Goal: Information Seeking & Learning: Learn about a topic

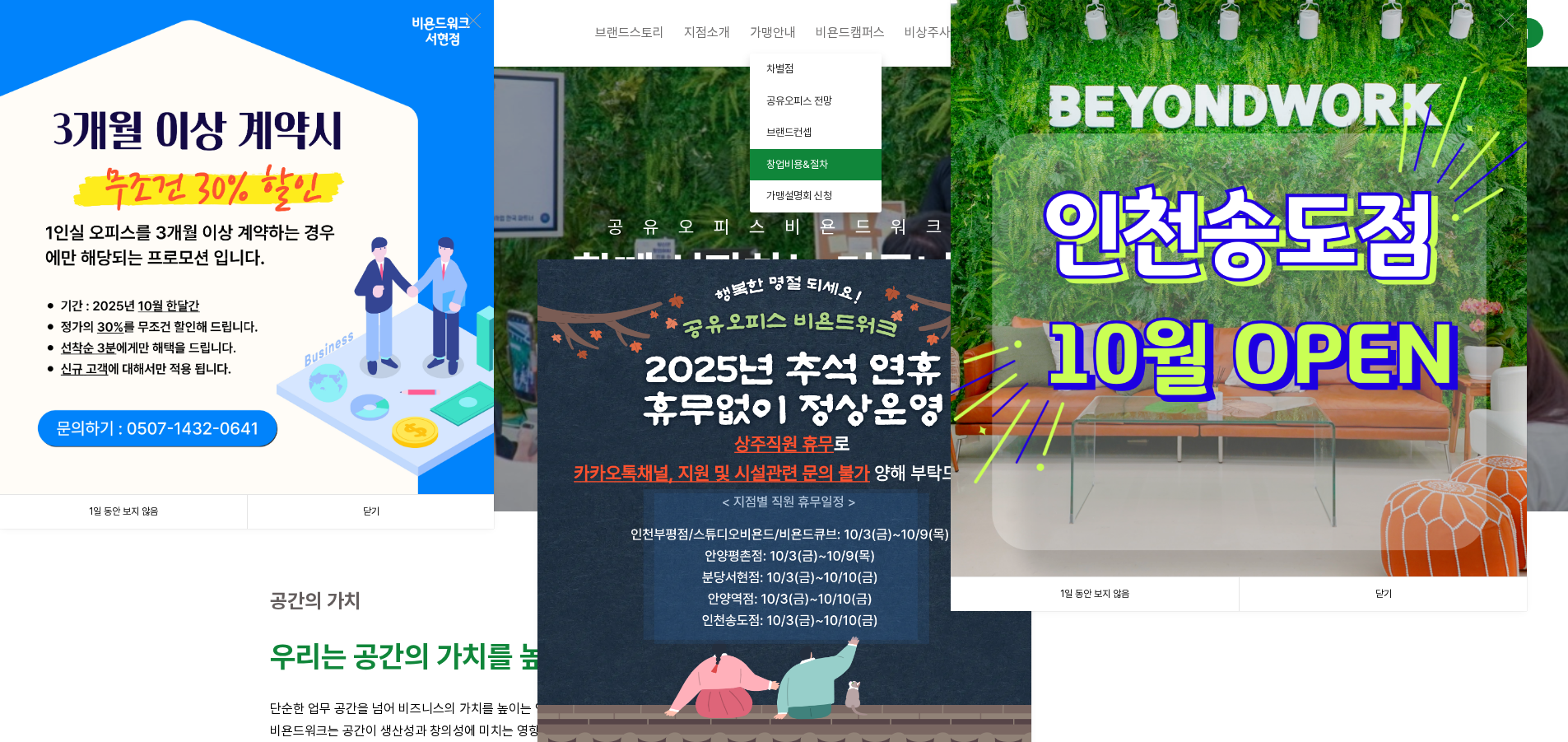
click at [796, 163] on span "창업비용&절차" at bounding box center [797, 163] width 61 height 12
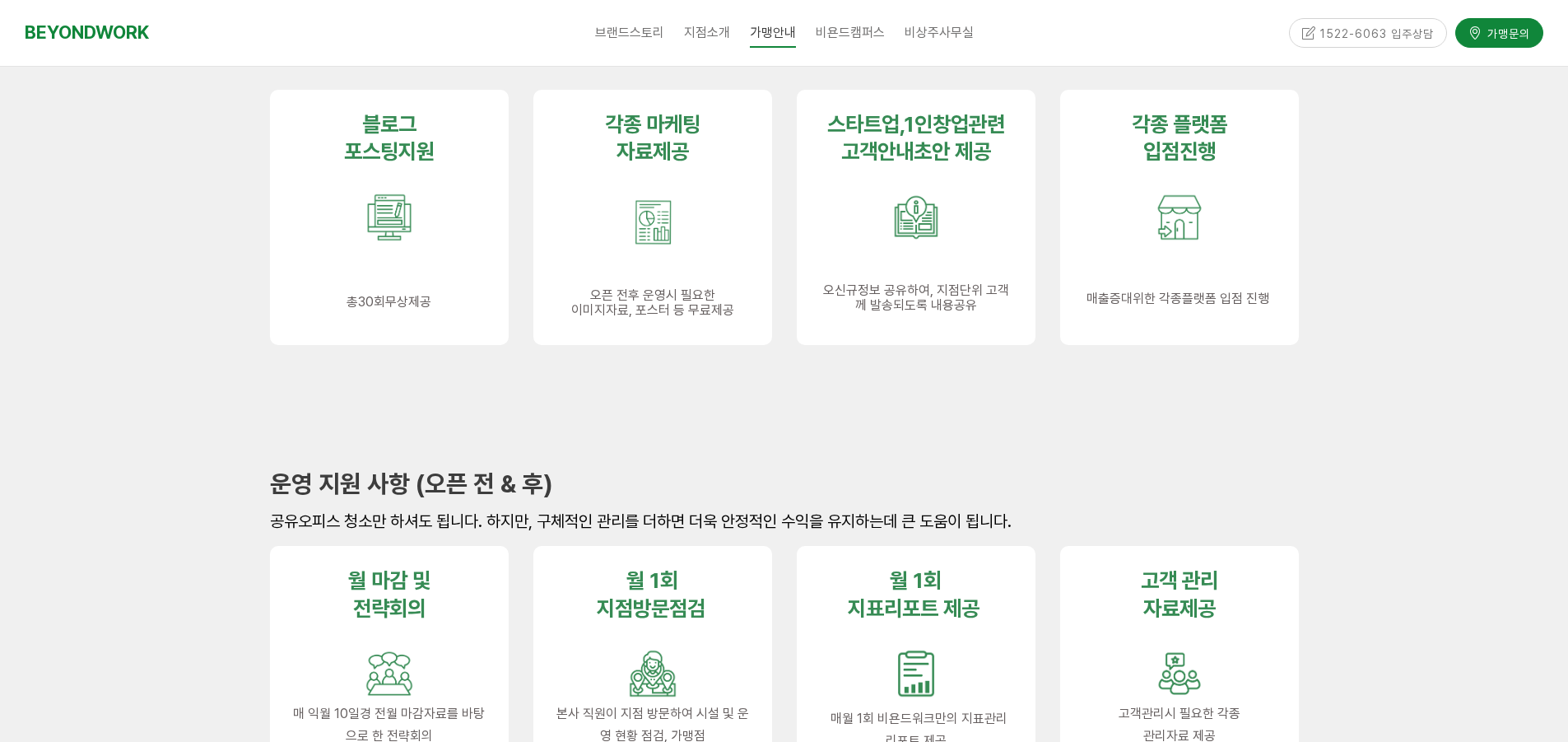
scroll to position [1400, 0]
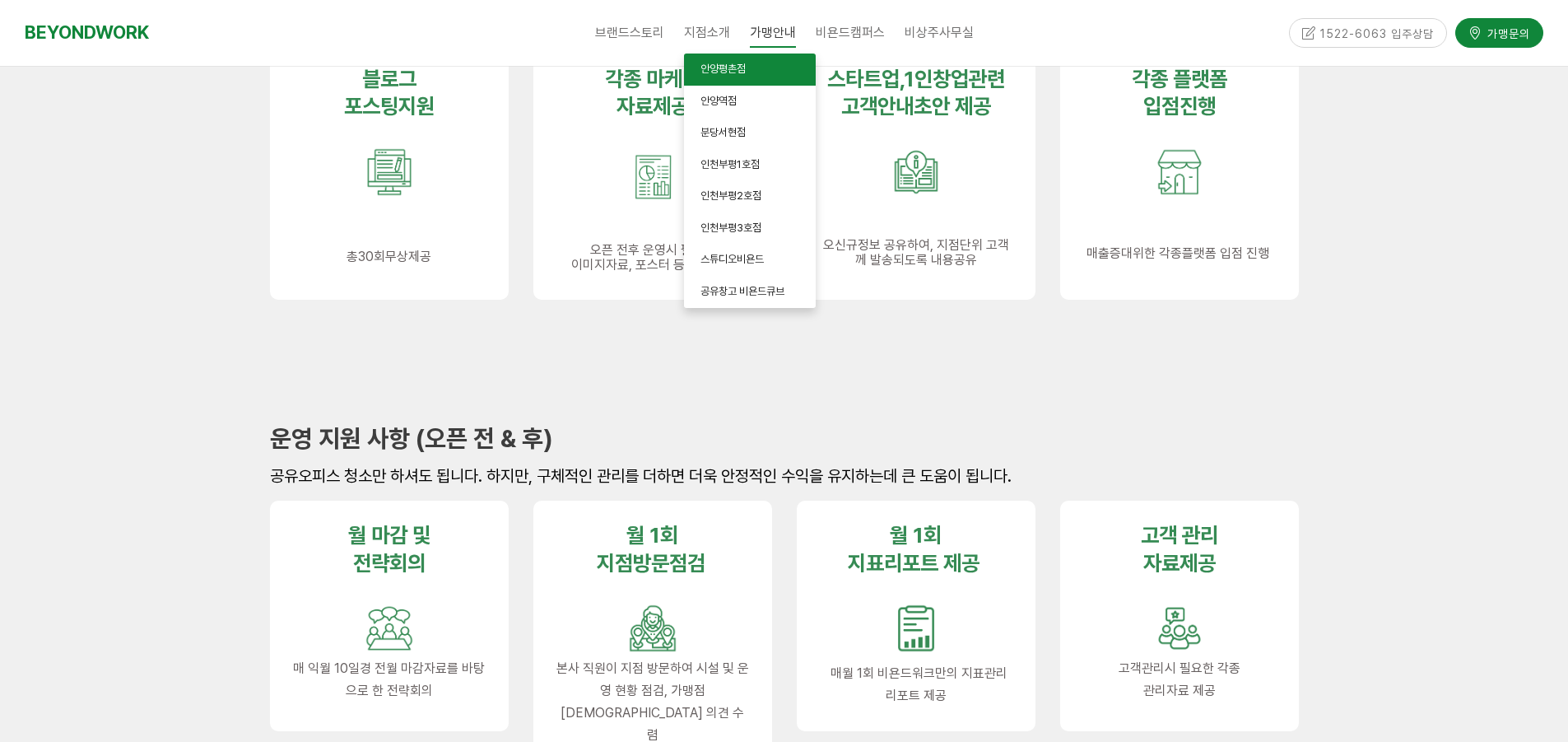
click at [713, 68] on span "안양평촌점" at bounding box center [723, 68] width 45 height 12
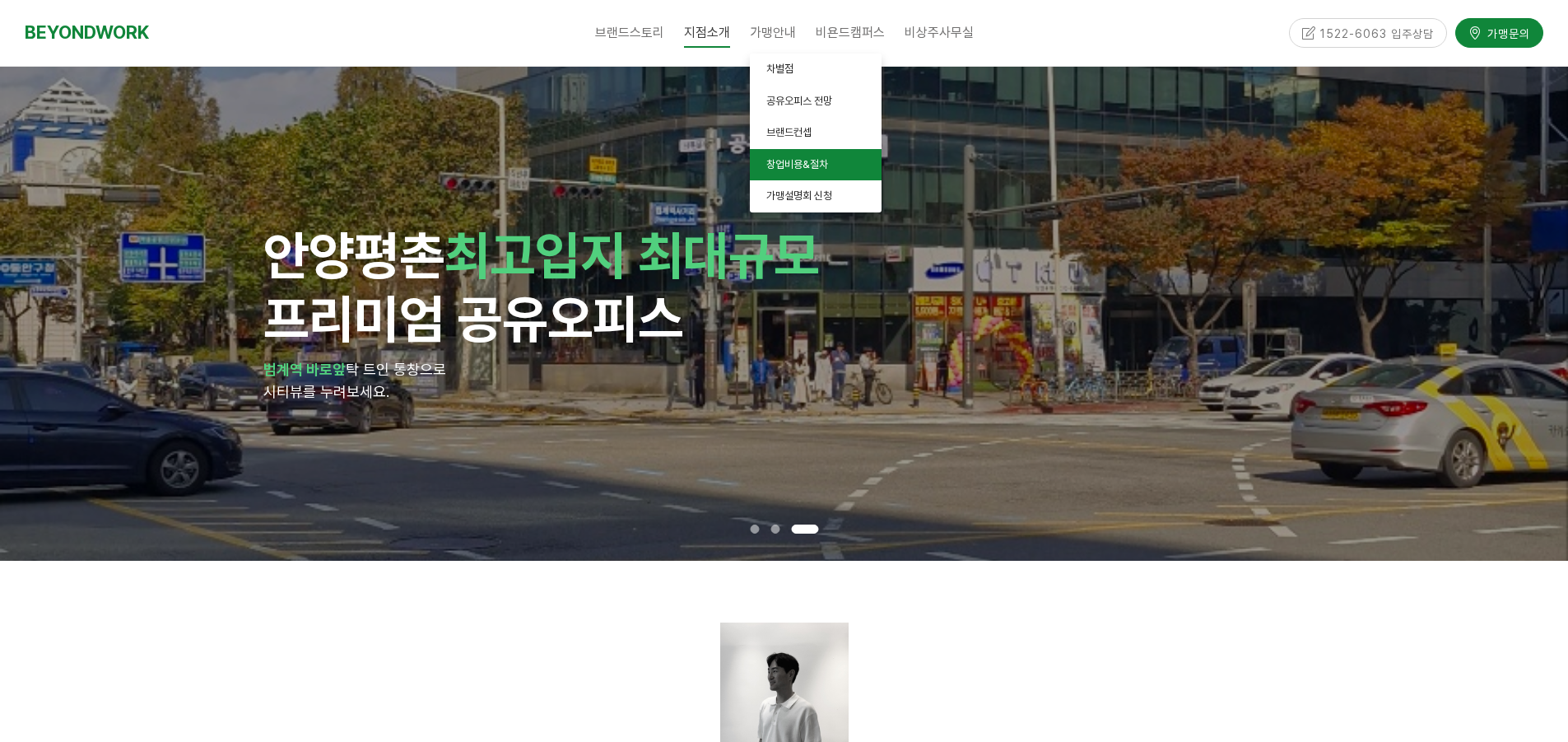
click at [797, 172] on link "창업비용&절차" at bounding box center [817, 165] width 132 height 32
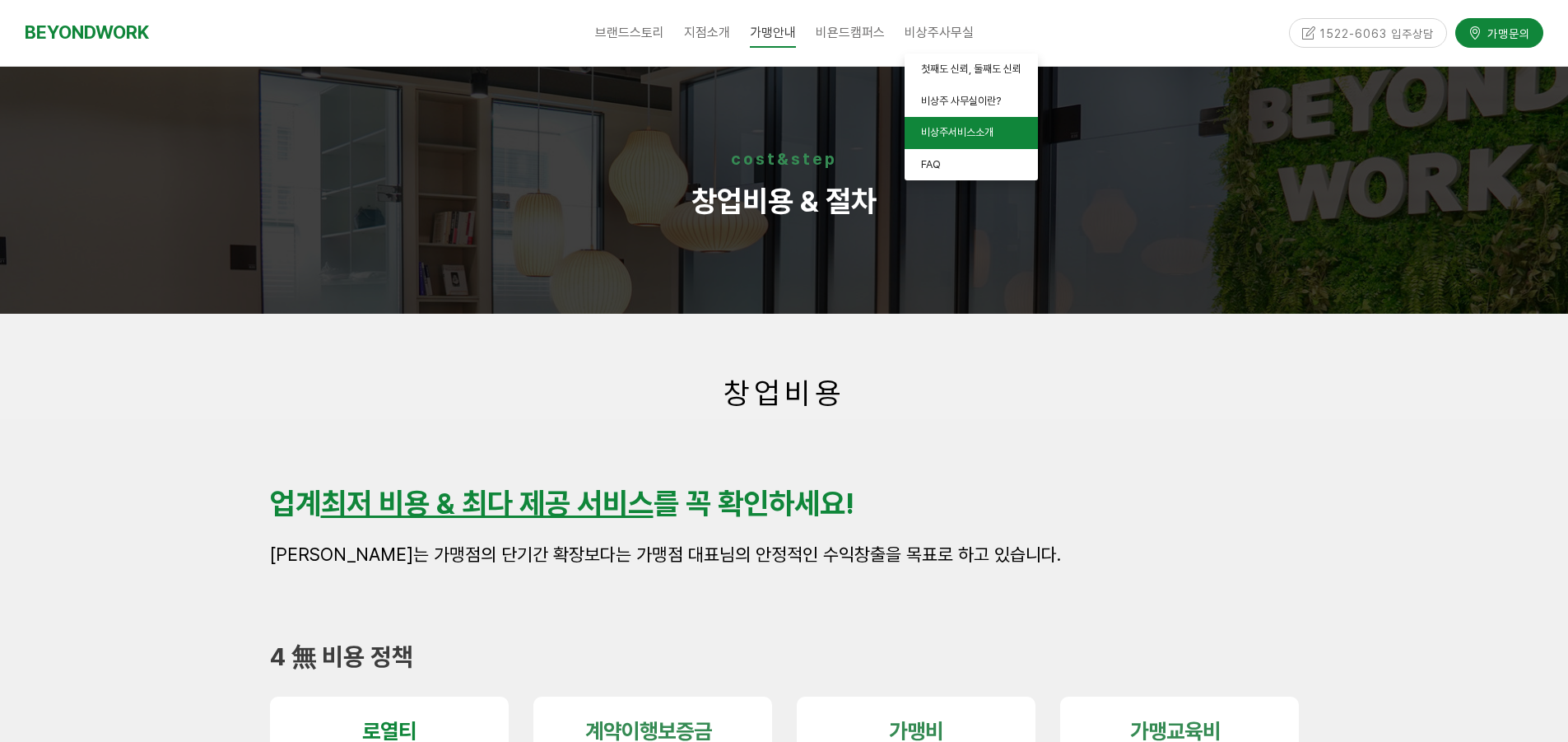
click at [973, 141] on link "비상주서비스소개" at bounding box center [971, 133] width 133 height 32
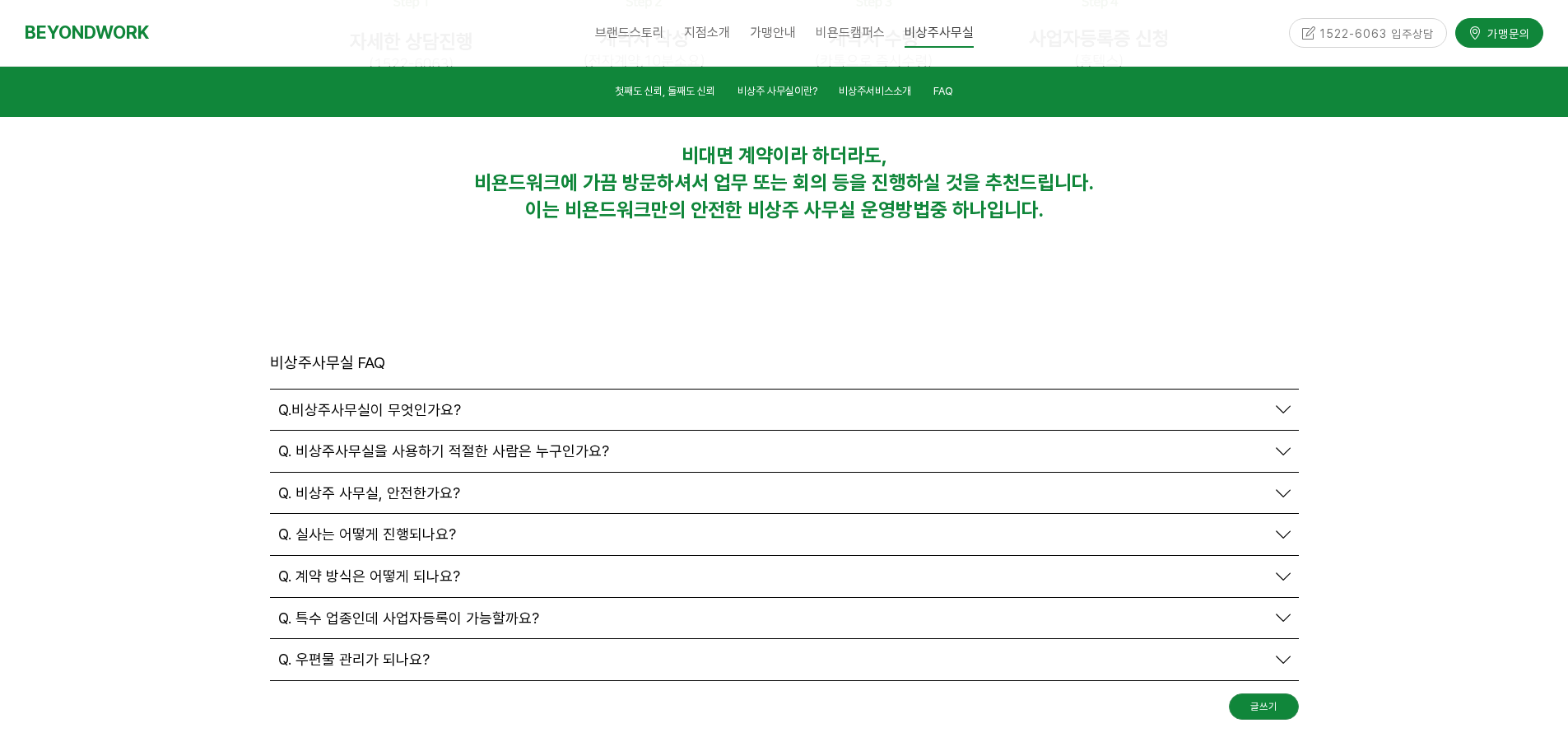
scroll to position [5474, 0]
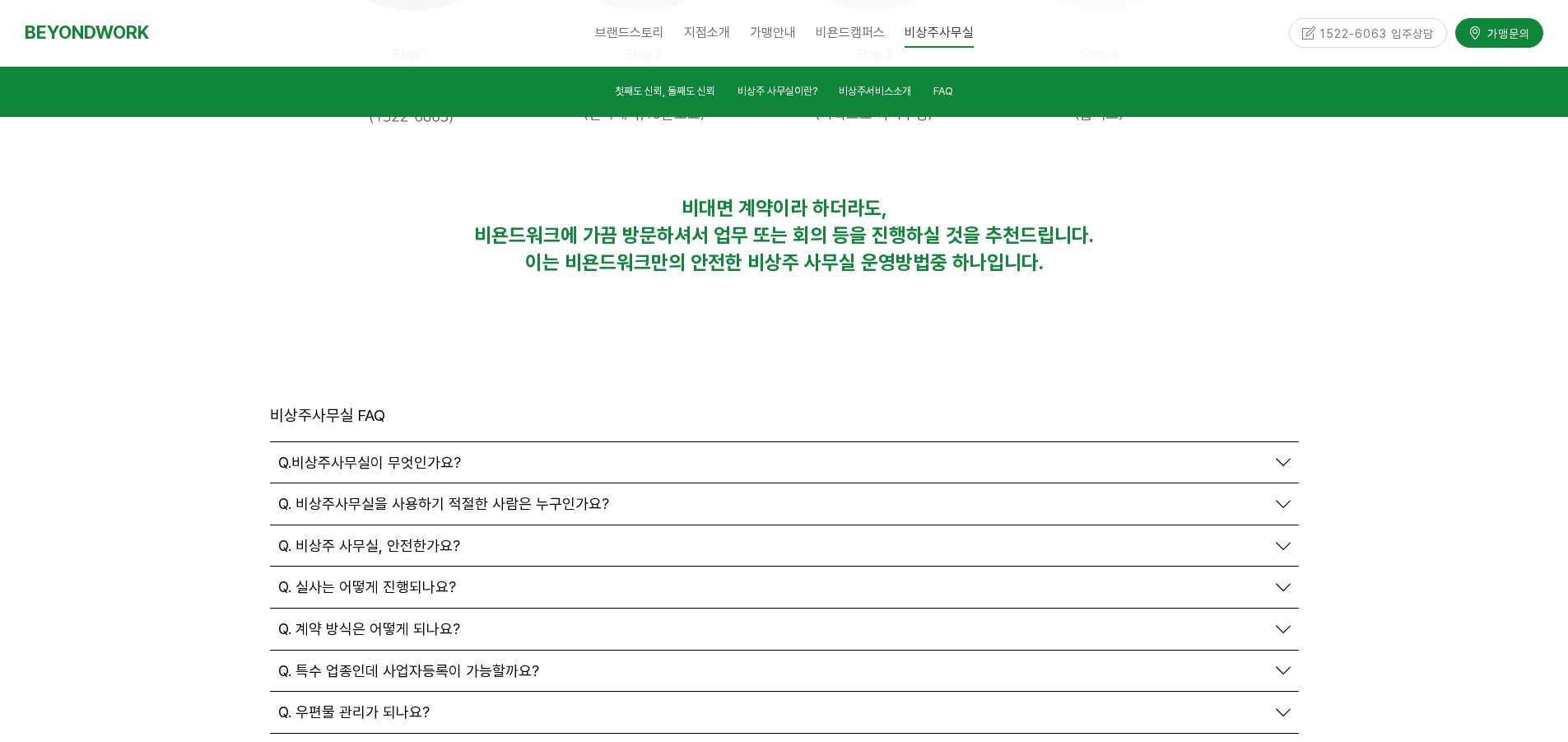
click at [383, 620] on span "Q. 계약 방식은 어떻게 되나요?" at bounding box center [369, 629] width 182 height 18
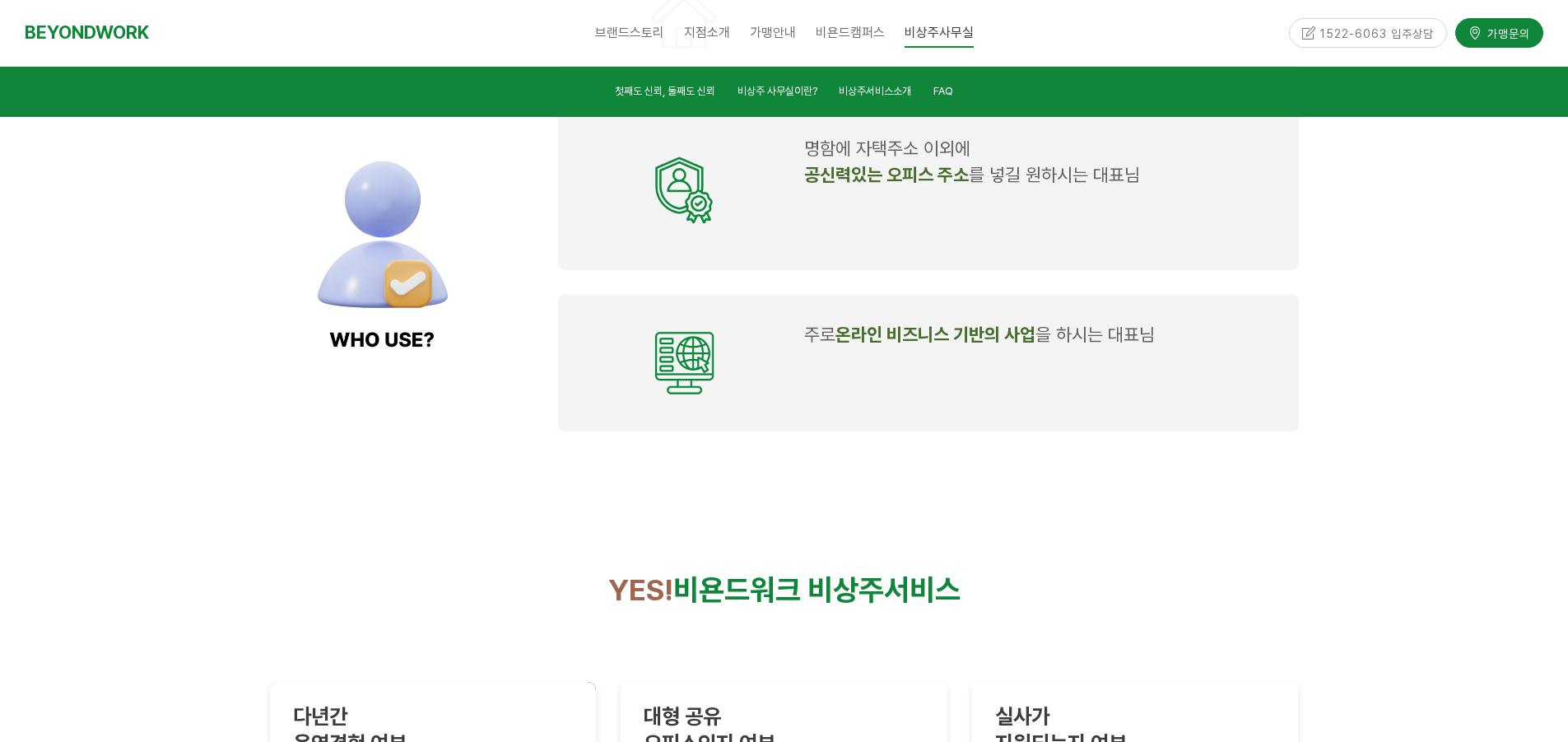
scroll to position [2264, 0]
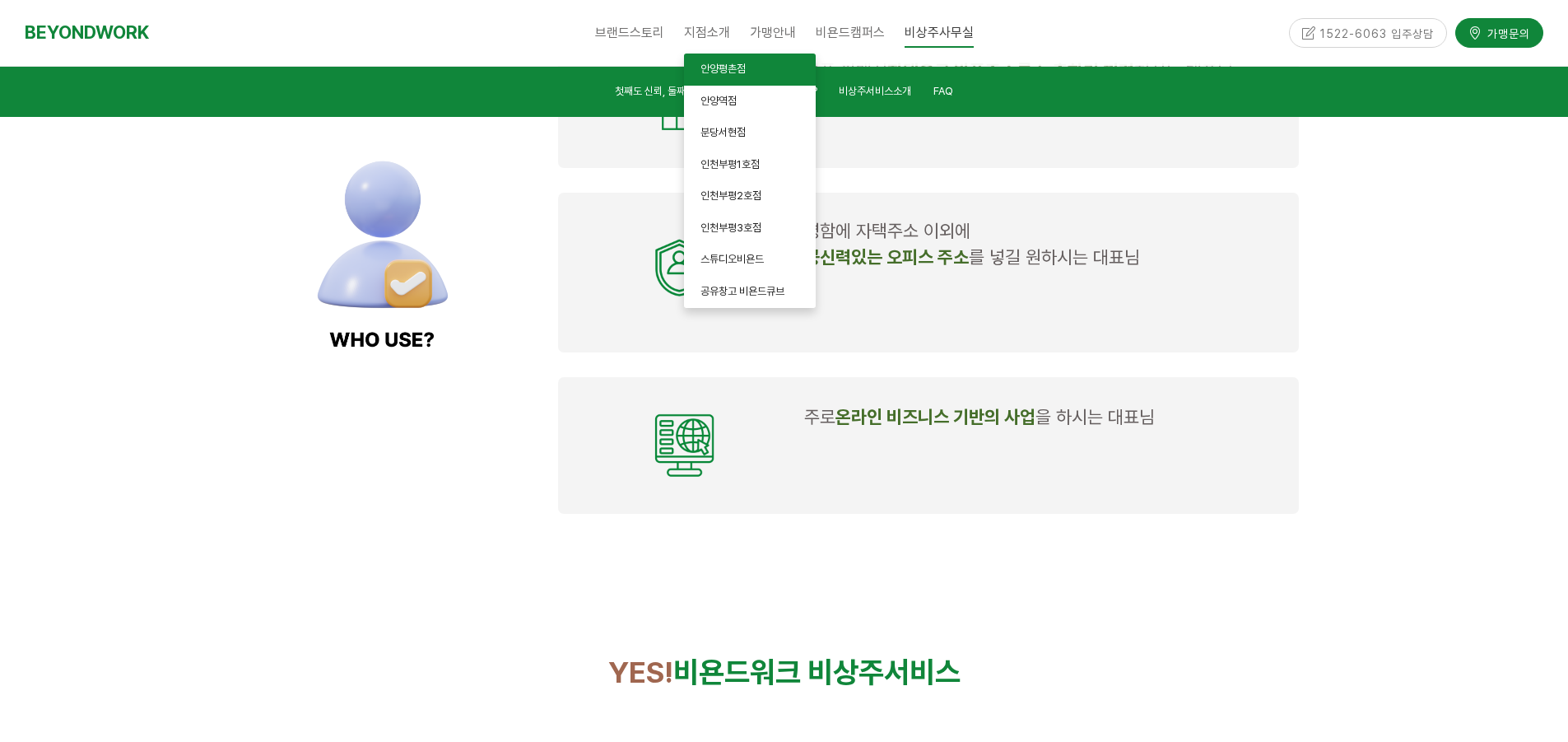
click at [709, 66] on span "안양평촌점" at bounding box center [723, 68] width 45 height 12
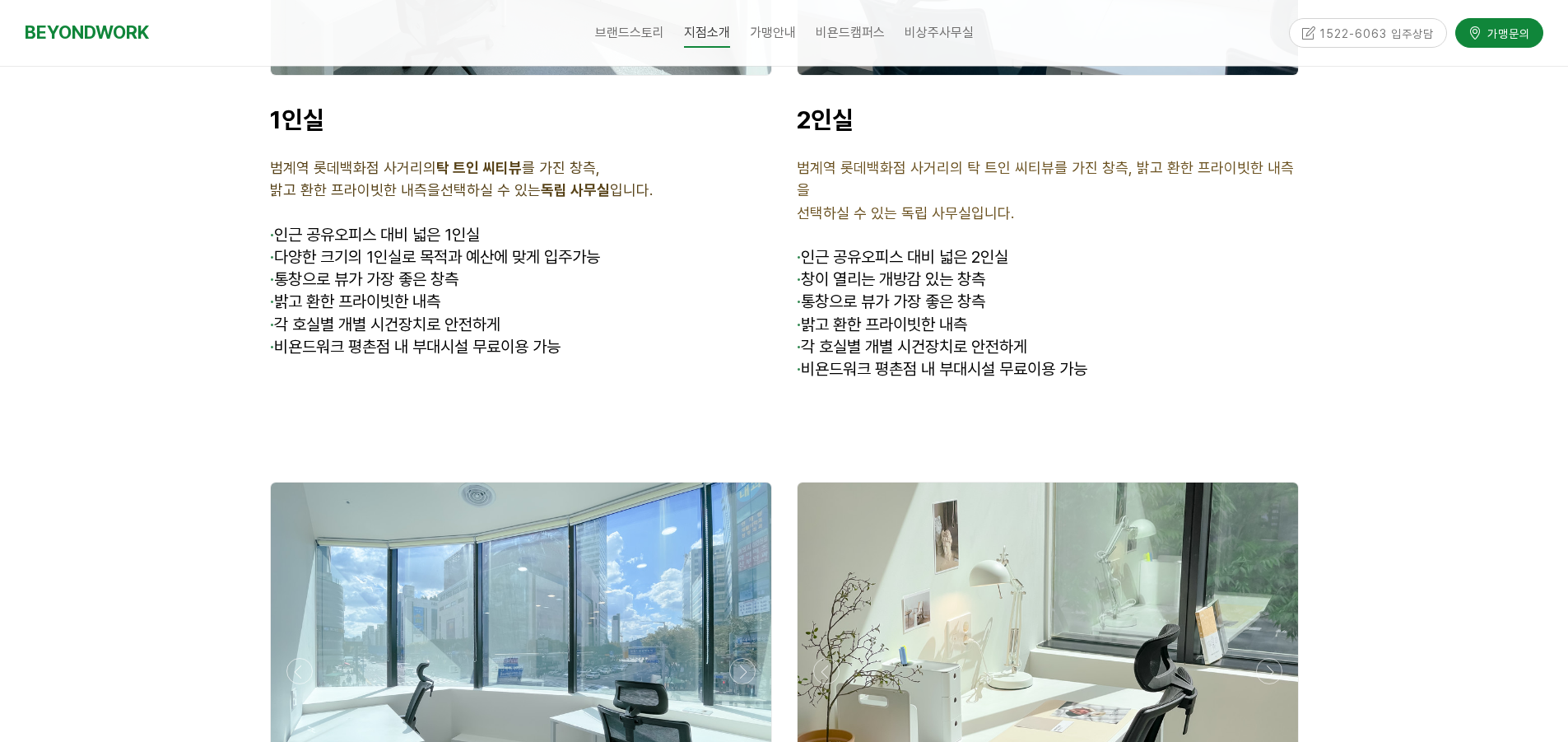
scroll to position [4528, 0]
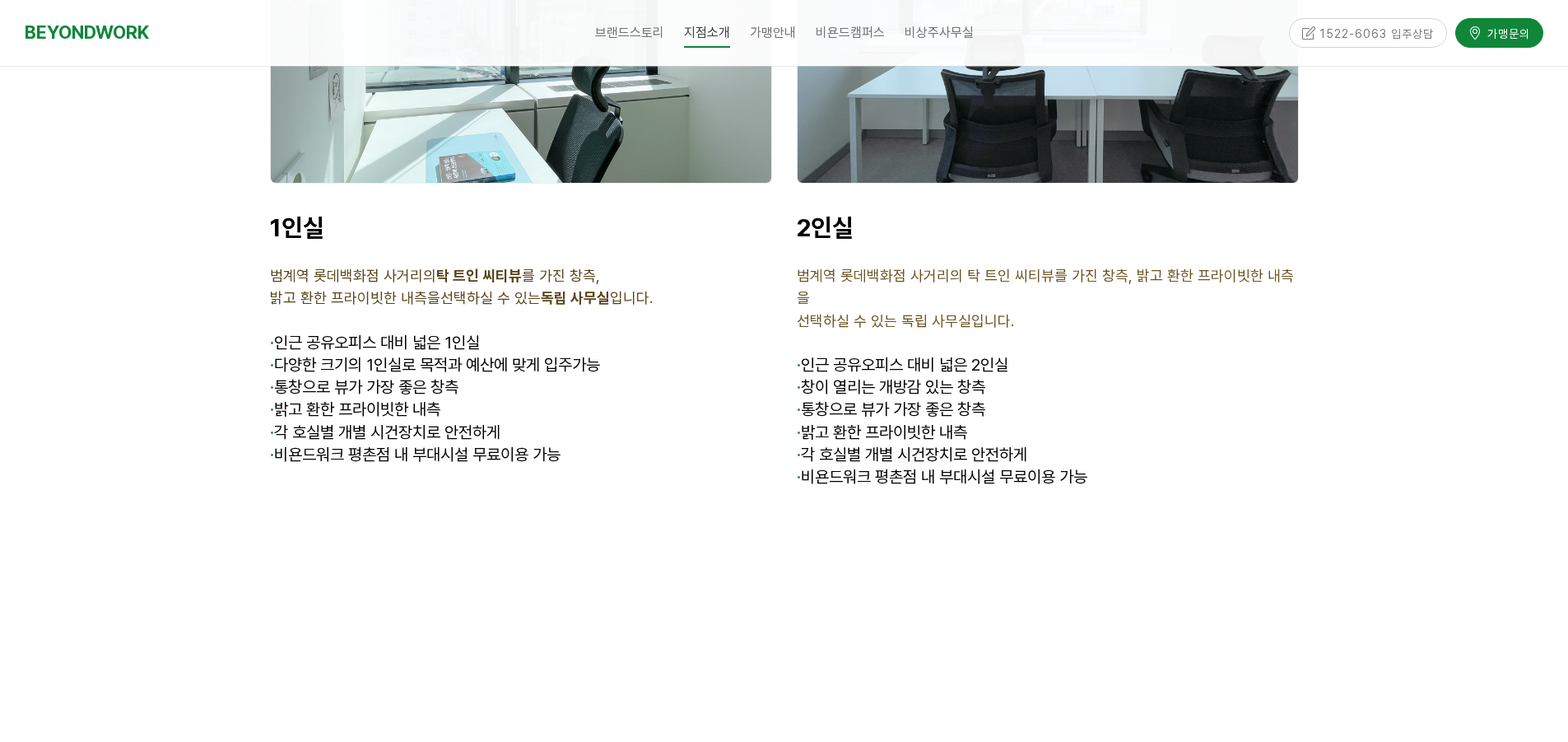
scroll to position [4035, 0]
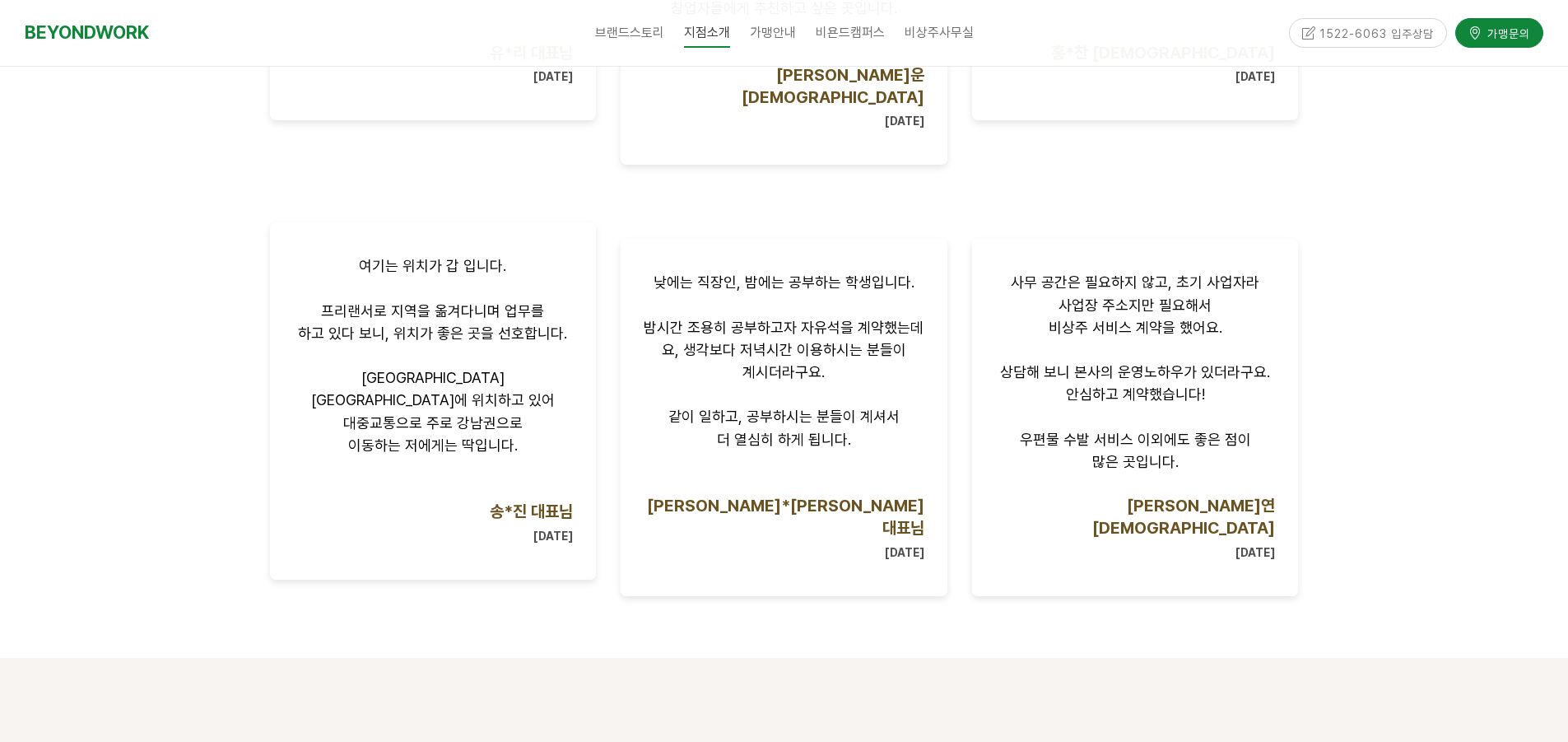
scroll to position [1071, 0]
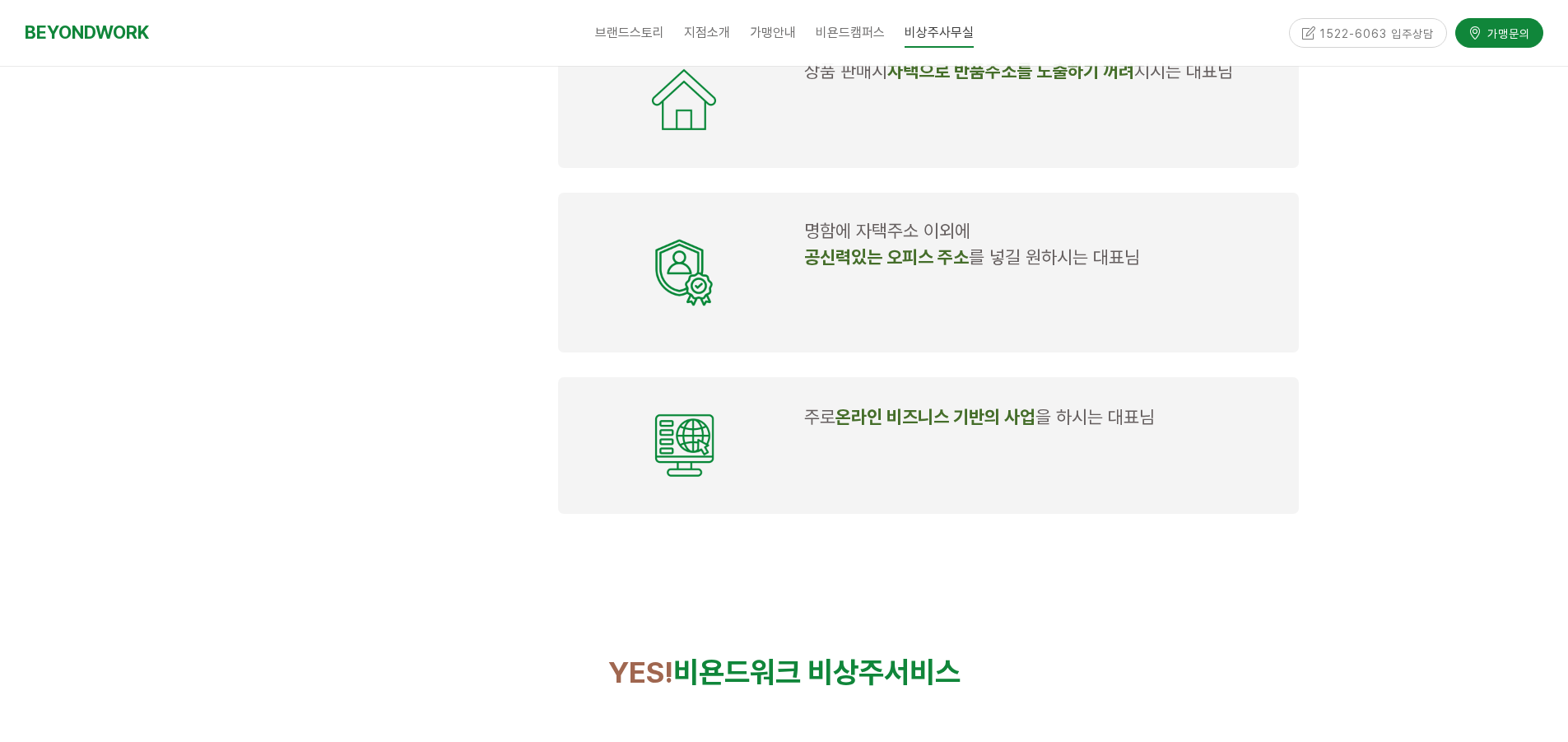
scroll to position [2314, 0]
